Goal: Task Accomplishment & Management: Manage account settings

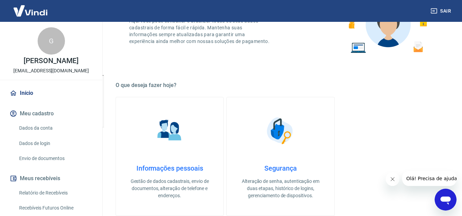
scroll to position [171, 0]
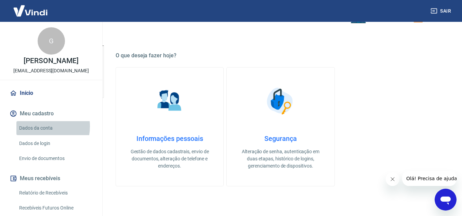
click at [34, 126] on link "Dados da conta" at bounding box center [55, 128] width 78 height 14
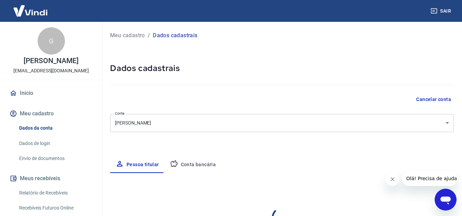
select select "SP"
select select "business"
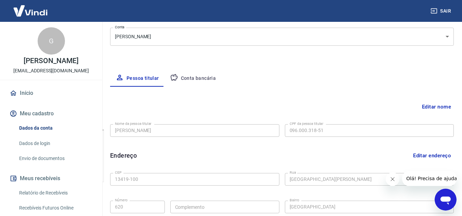
scroll to position [103, 0]
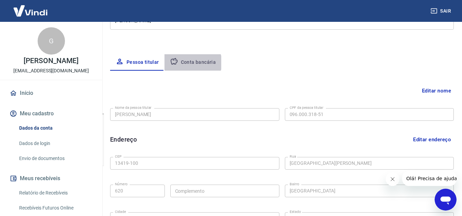
click at [190, 63] on button "Conta bancária" at bounding box center [192, 62] width 57 height 16
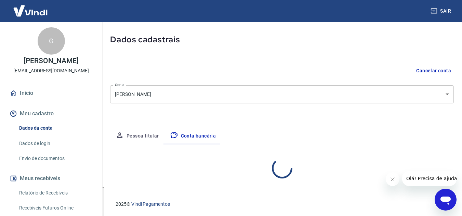
select select "1"
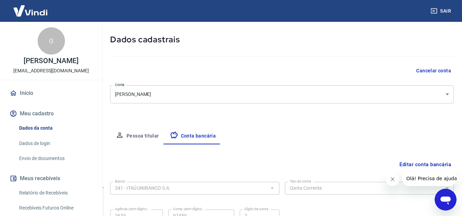
scroll to position [95, 0]
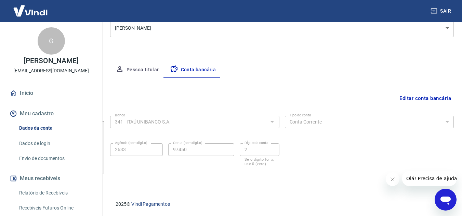
click at [138, 71] on button "Pessoa titular" at bounding box center [137, 70] width 54 height 16
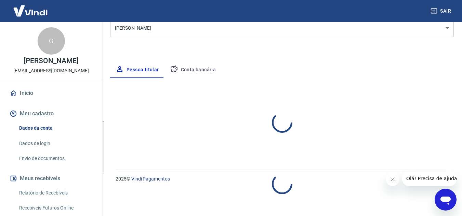
select select "SP"
select select "business"
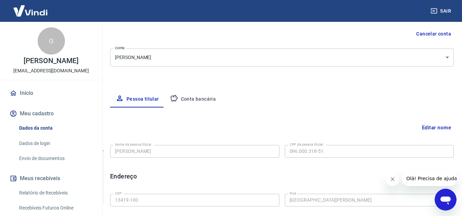
scroll to position [68, 0]
